Goal: Task Accomplishment & Management: Manage account settings

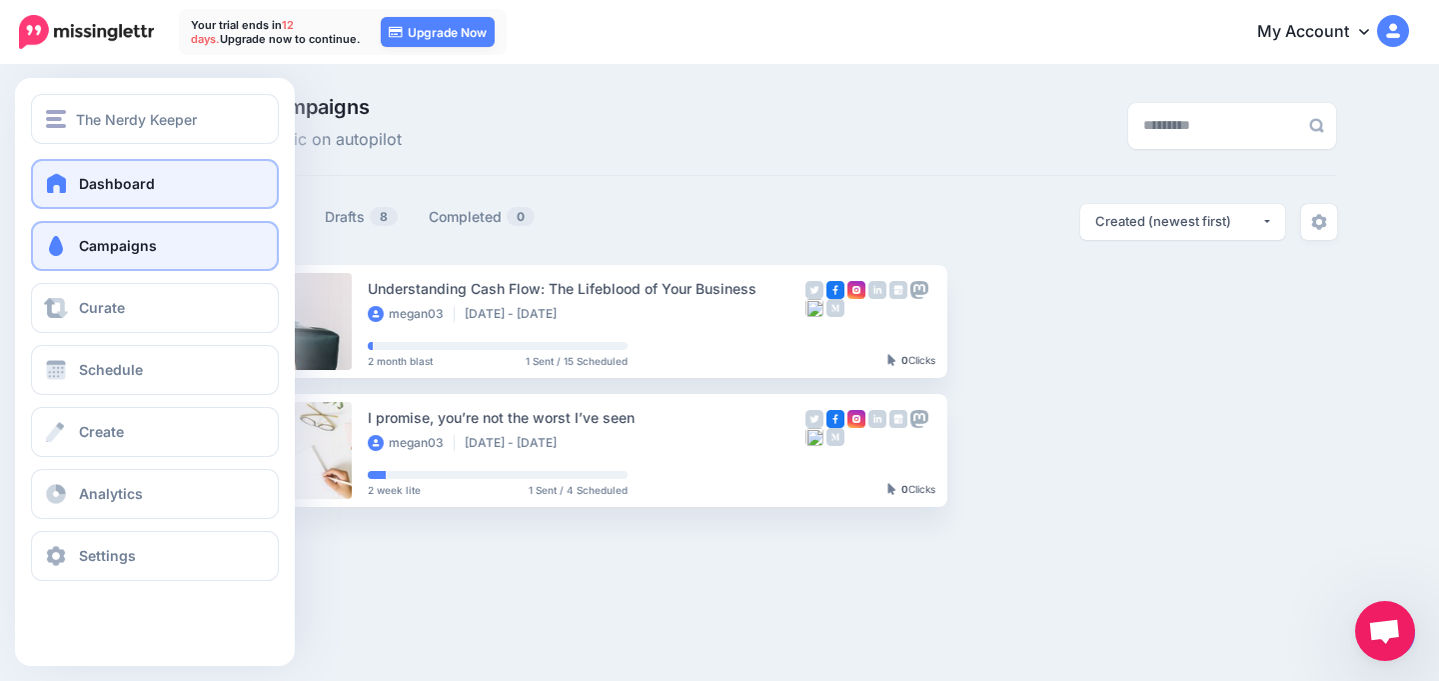
click at [82, 189] on span "Dashboard" at bounding box center [117, 183] width 76 height 17
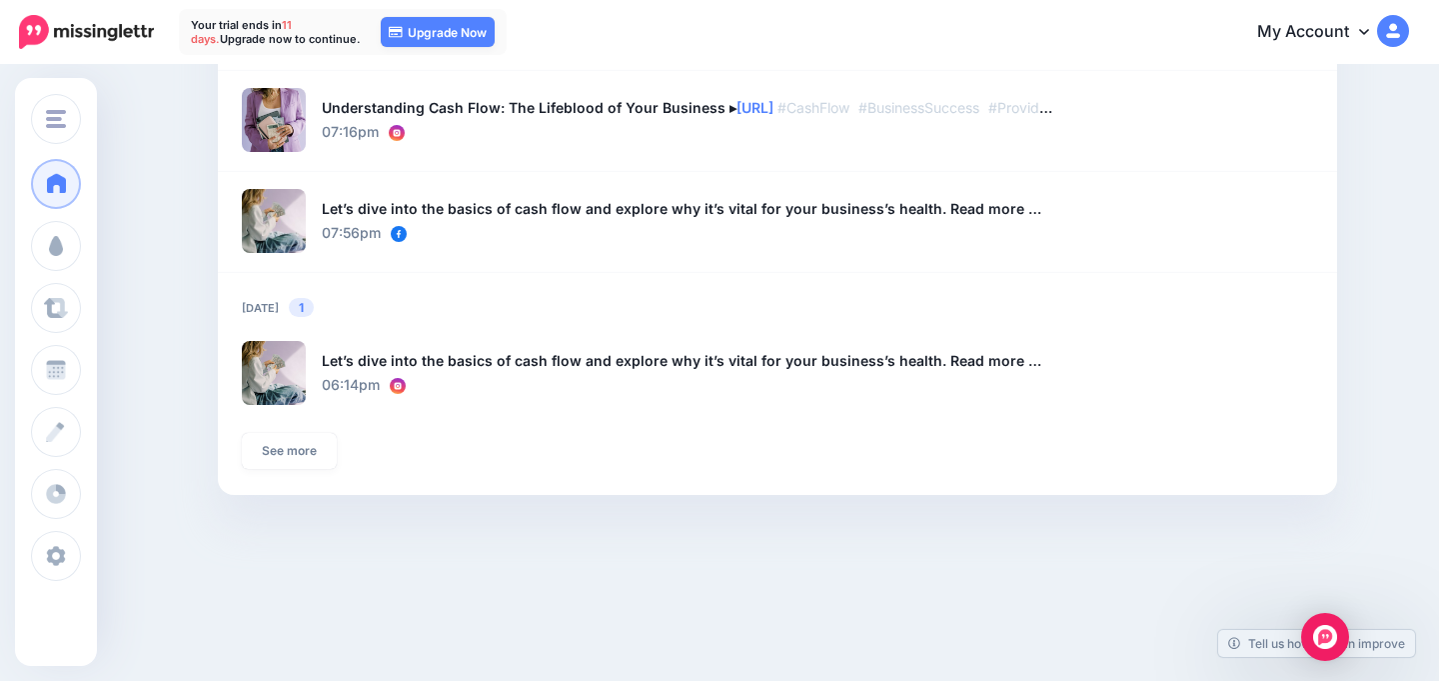
scroll to position [1837, 0]
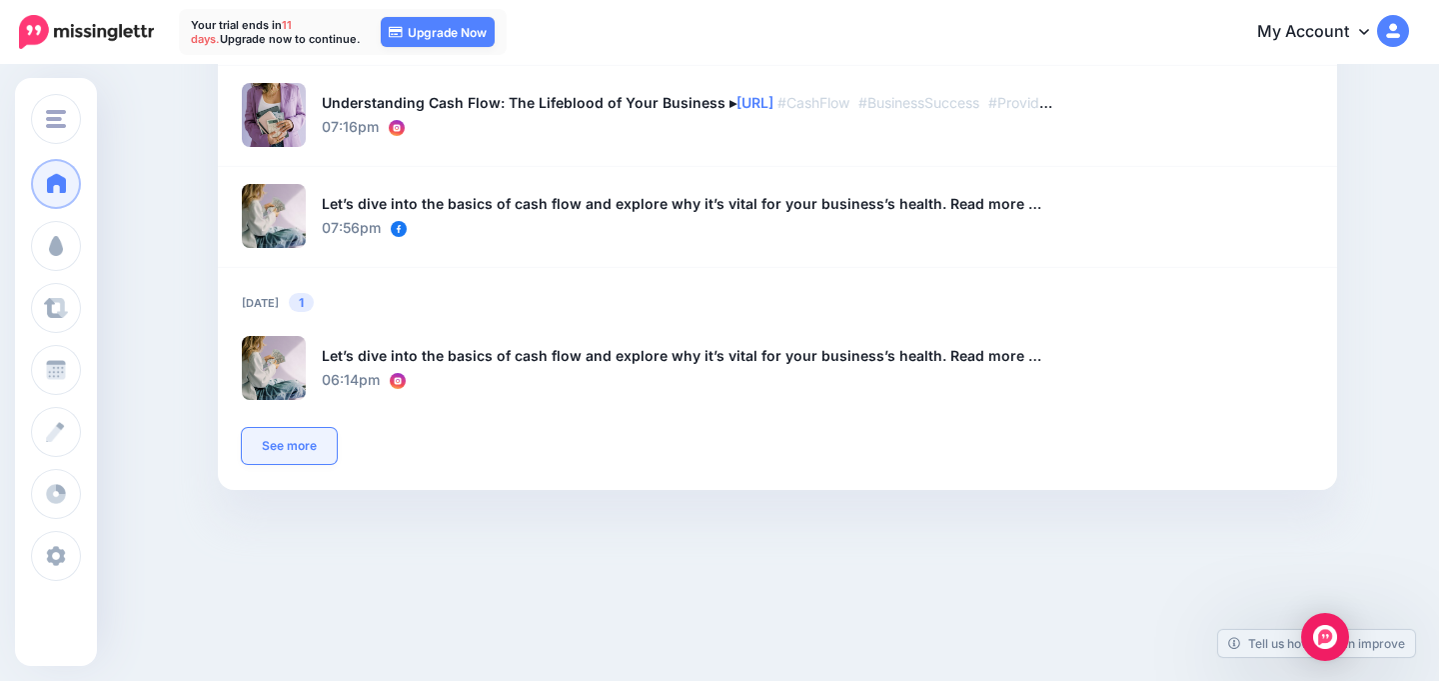
click at [278, 461] on link "See more" at bounding box center [289, 446] width 95 height 36
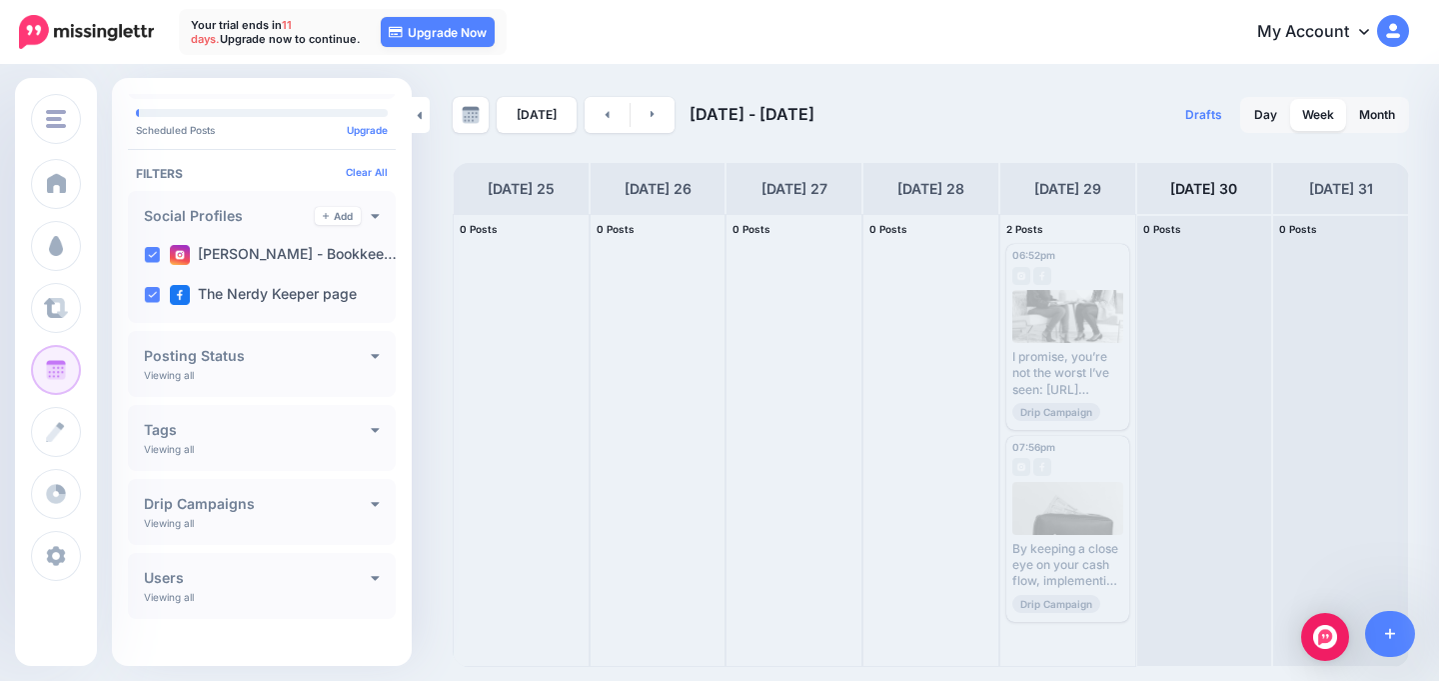
scroll to position [67, 0]
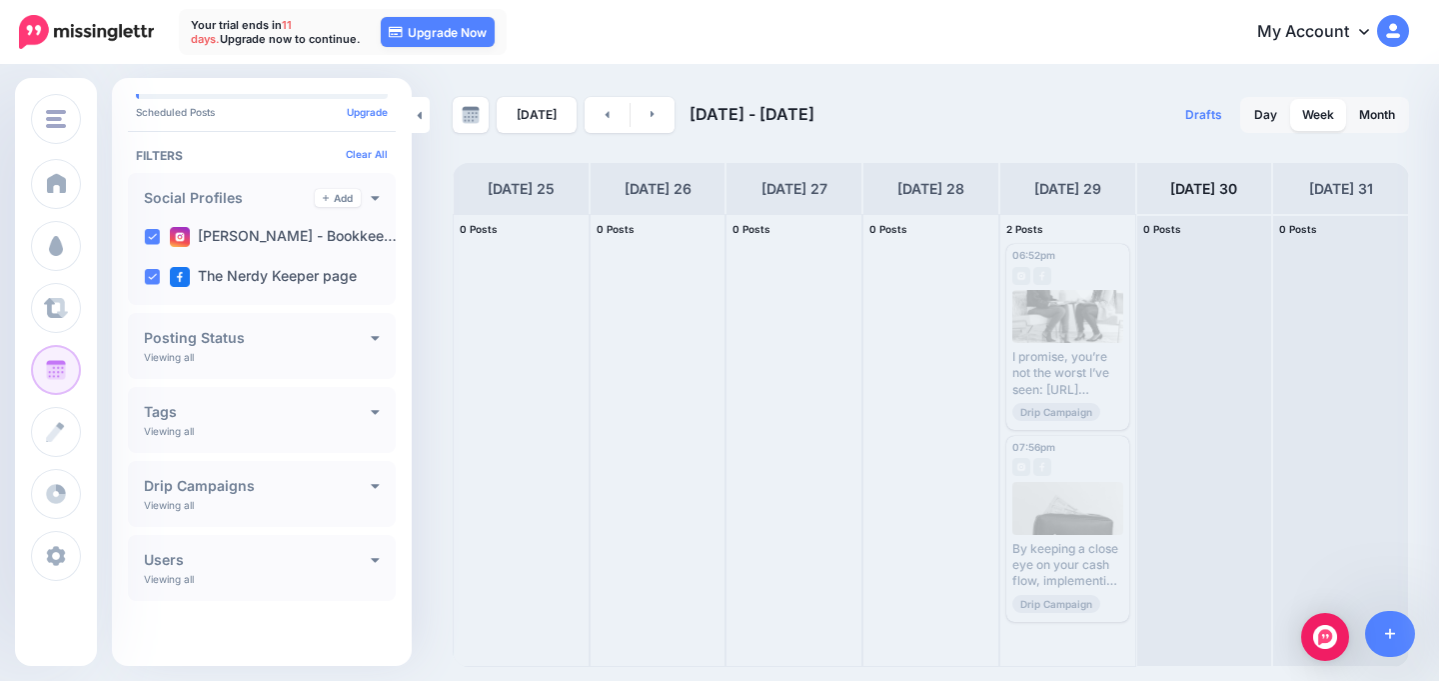
click at [362, 496] on div "**********" at bounding box center [262, 494] width 268 height 66
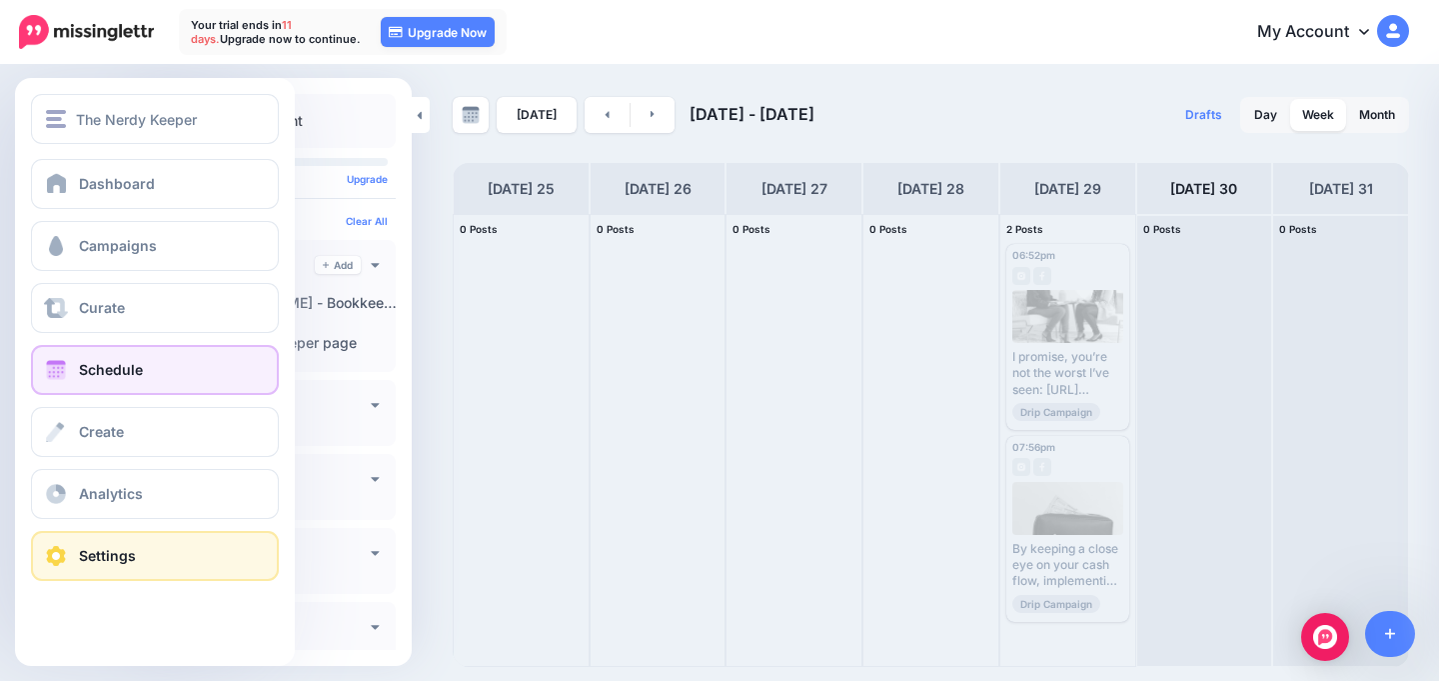
click at [121, 548] on span "Settings" at bounding box center [107, 555] width 57 height 17
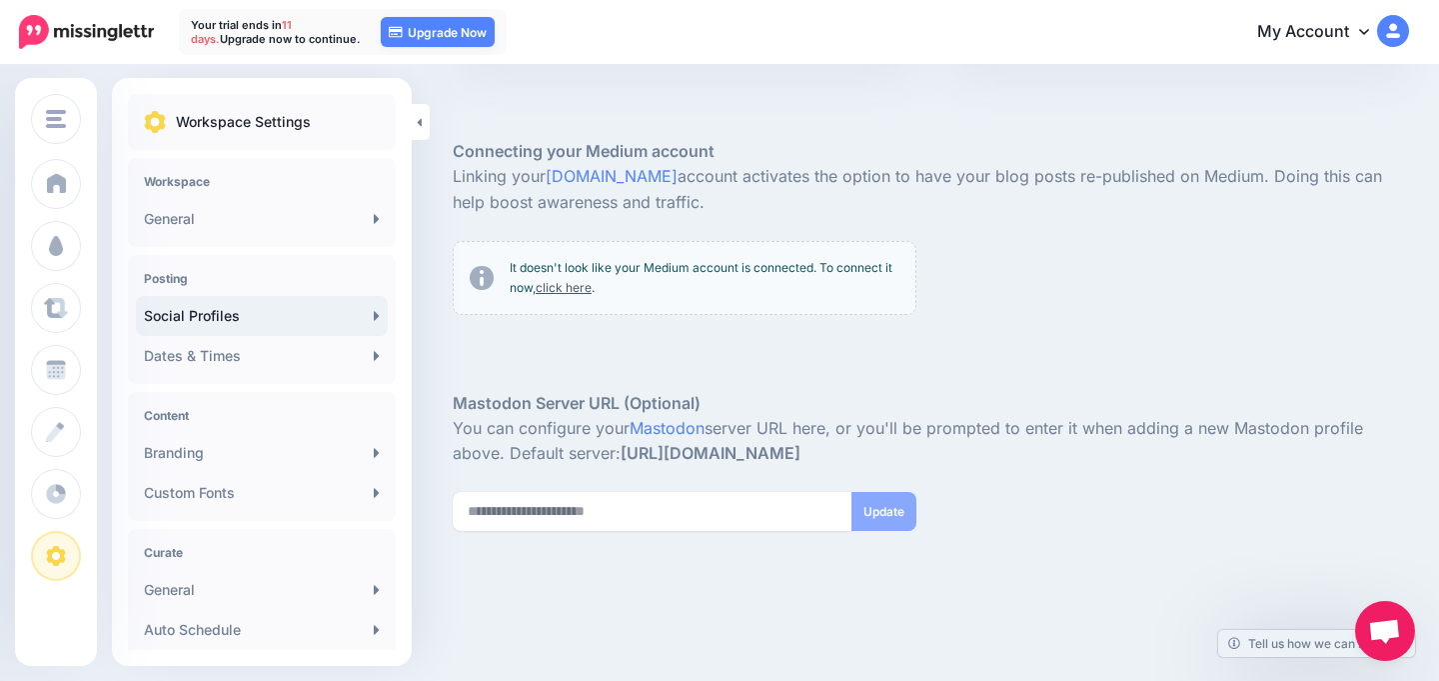
scroll to position [439, 0]
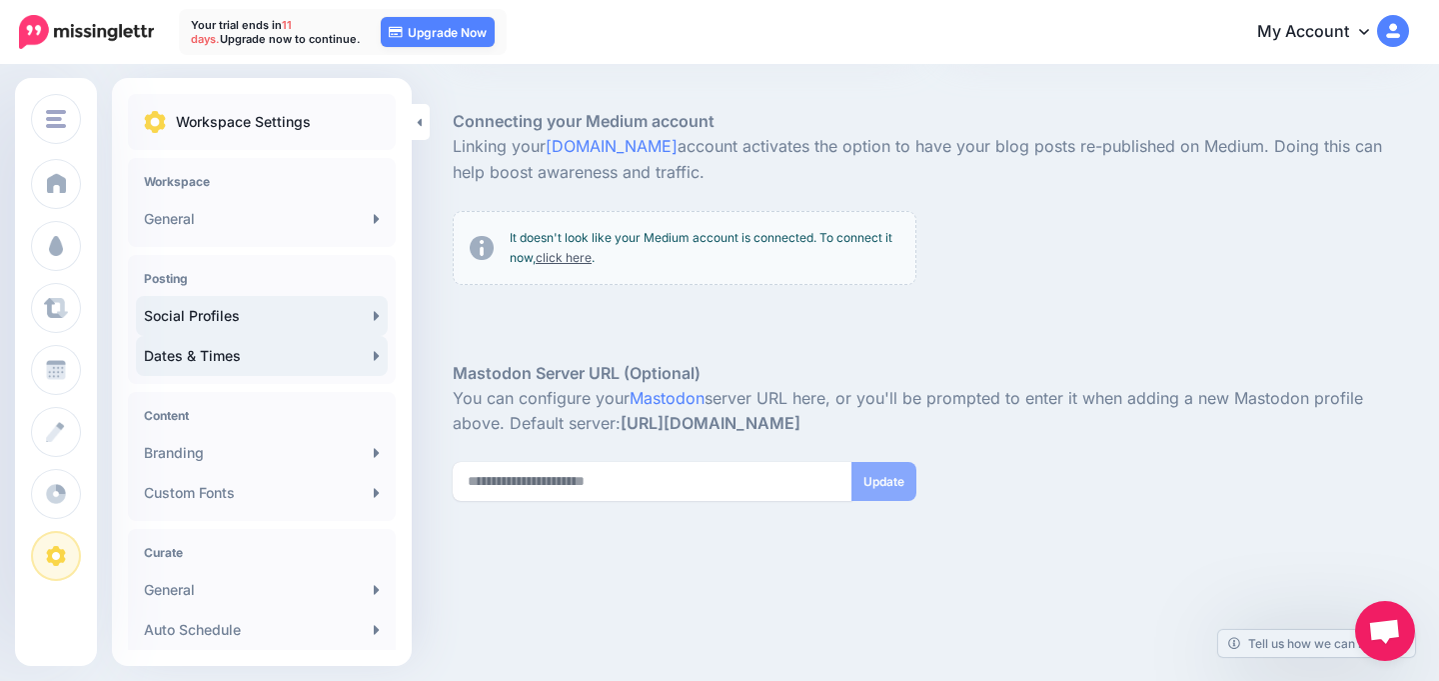
click at [324, 362] on link "Dates & Times" at bounding box center [262, 356] width 252 height 40
